Goal: Find specific page/section: Find specific page/section

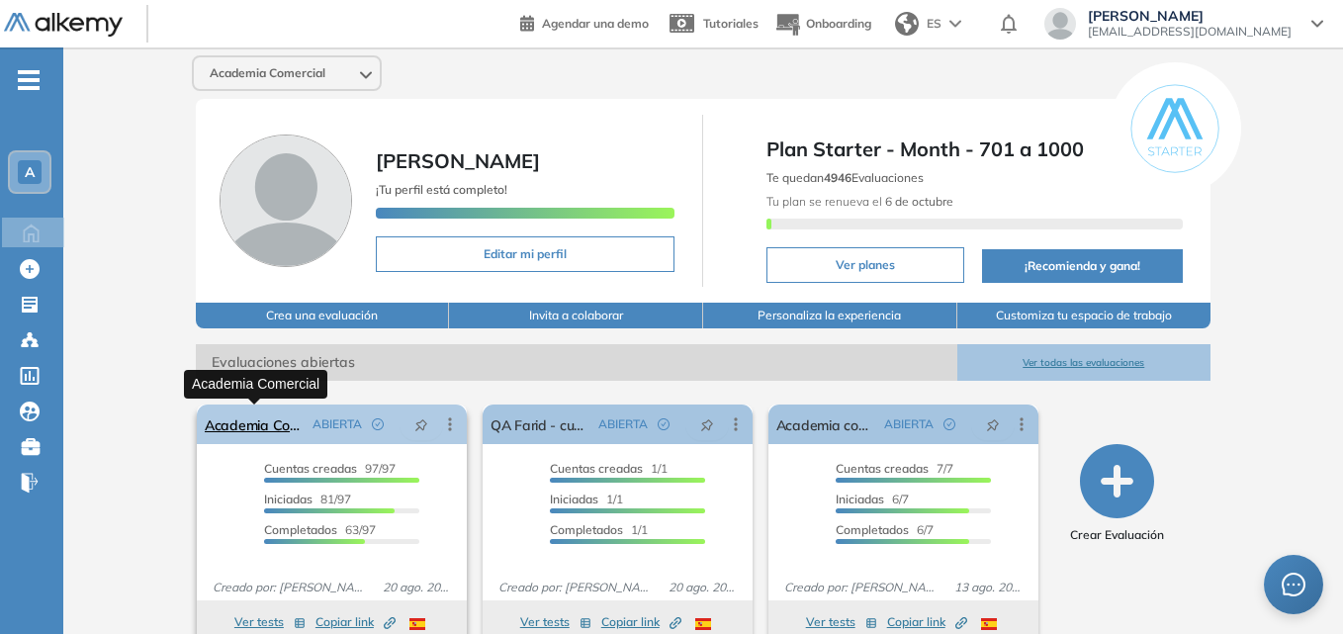
click at [236, 419] on link "Academia Comercial" at bounding box center [255, 424] width 100 height 40
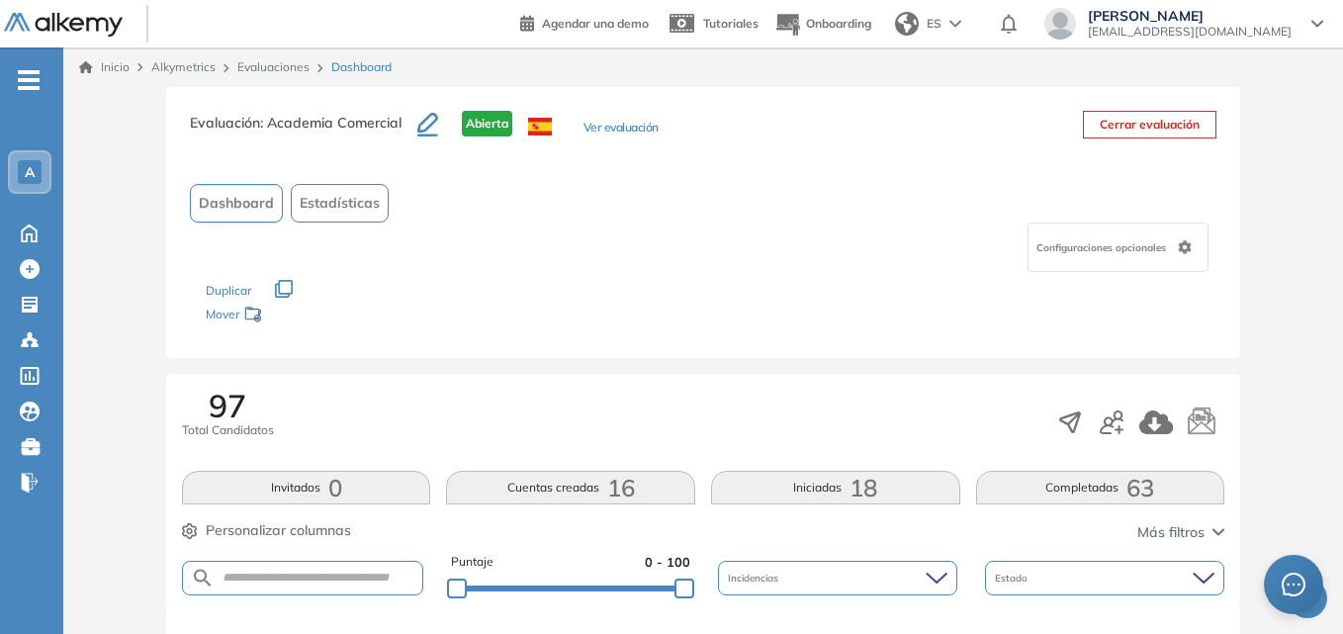
scroll to position [593, 0]
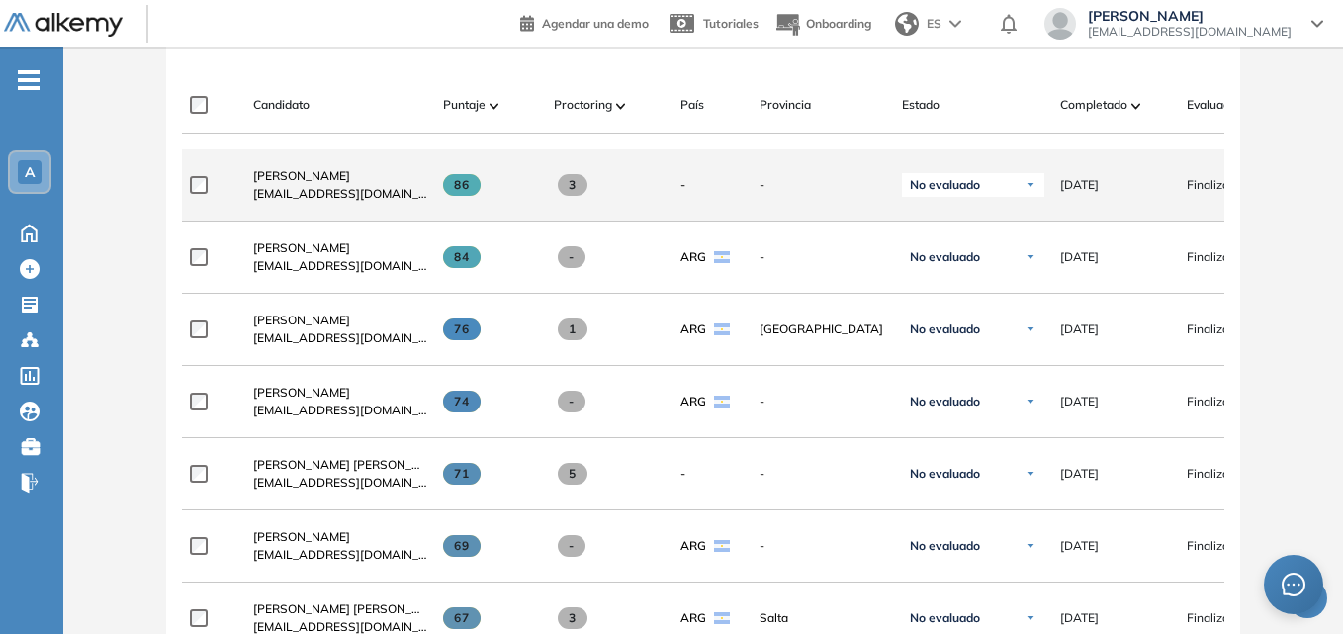
click at [309, 201] on span "[EMAIL_ADDRESS][DOMAIN_NAME]" at bounding box center [340, 194] width 174 height 18
drag, startPoint x: 247, startPoint y: 205, endPoint x: 435, endPoint y: 211, distance: 188.0
click at [435, 211] on div "**********" at bounding box center [846, 185] width 1329 height 72
copy div "[EMAIL_ADDRESS][DOMAIN_NAME]"
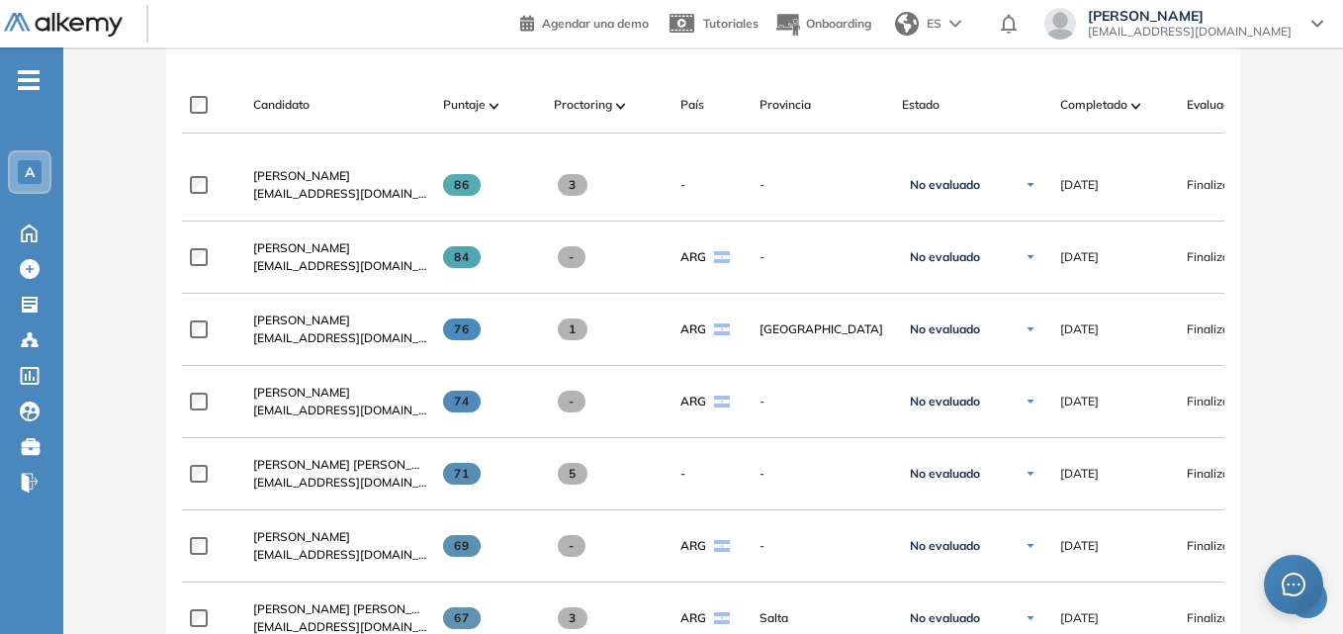
click at [103, 163] on div "Evaluación : Academia Comercial Abierta Ver evaluación Cerrar evaluación Dashbo…" at bounding box center [703, 557] width 1264 height 2126
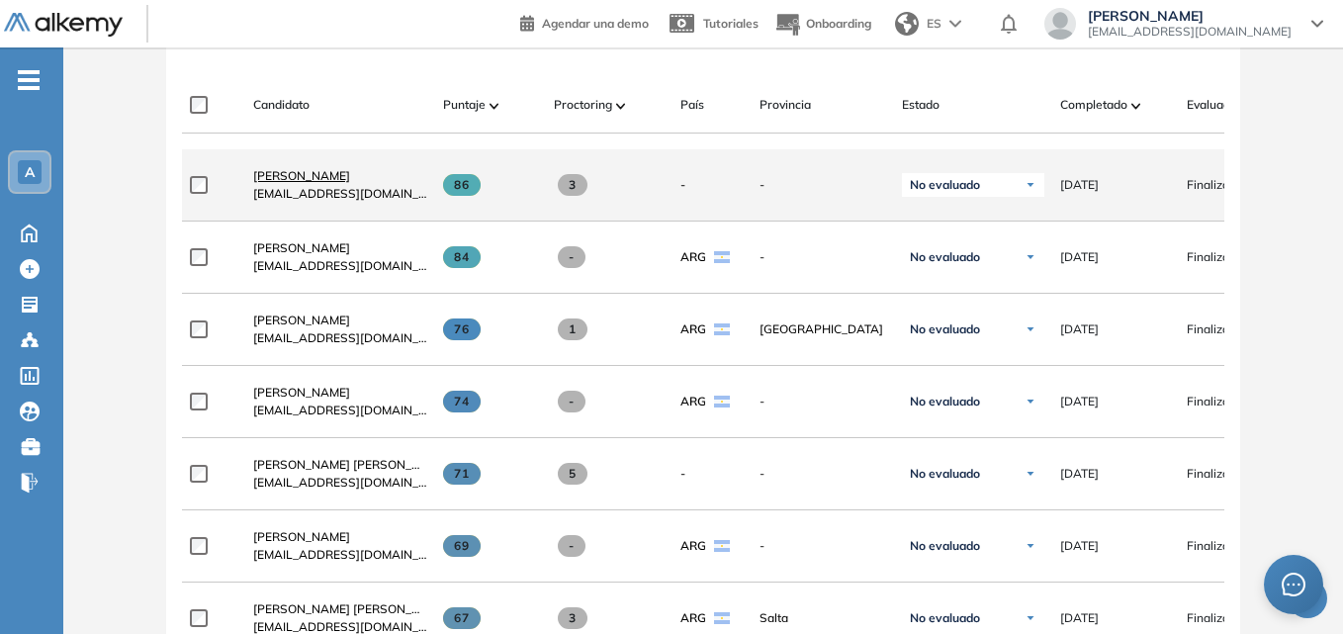
drag, startPoint x: 250, startPoint y: 180, endPoint x: 373, endPoint y: 180, distance: 122.6
click at [373, 180] on div "[PERSON_NAME] [EMAIL_ADDRESS][DOMAIN_NAME]" at bounding box center [332, 184] width 190 height 67
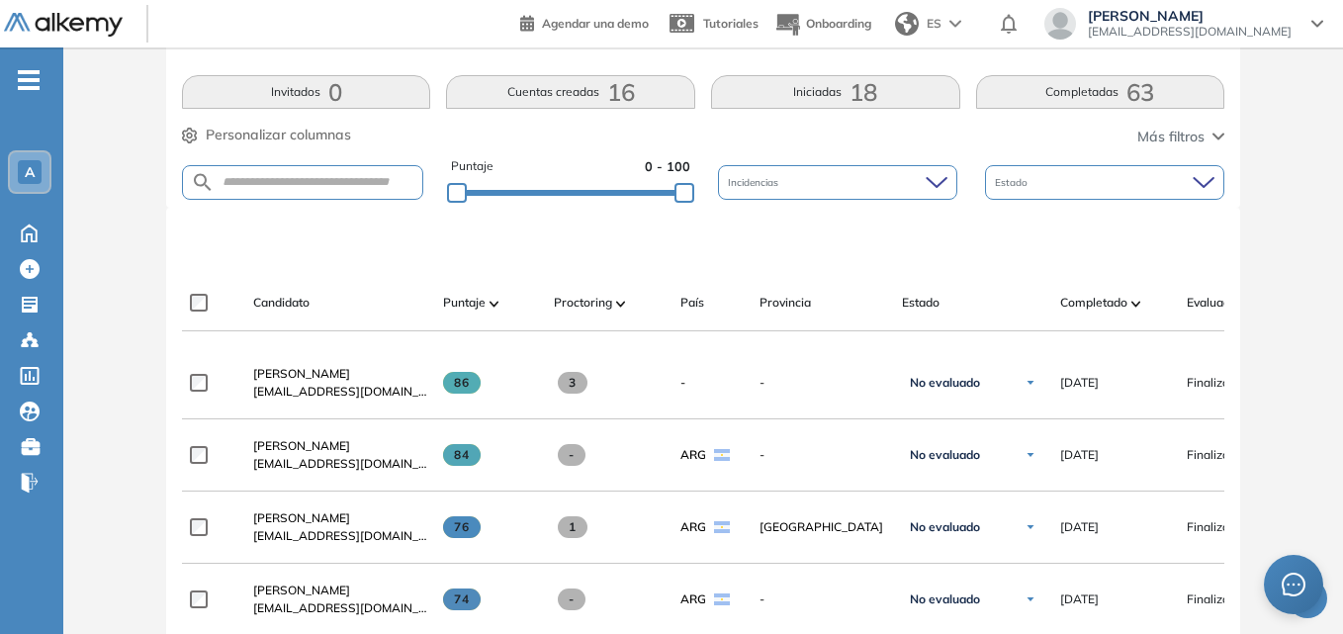
scroll to position [494, 0]
